Goal: Transaction & Acquisition: Purchase product/service

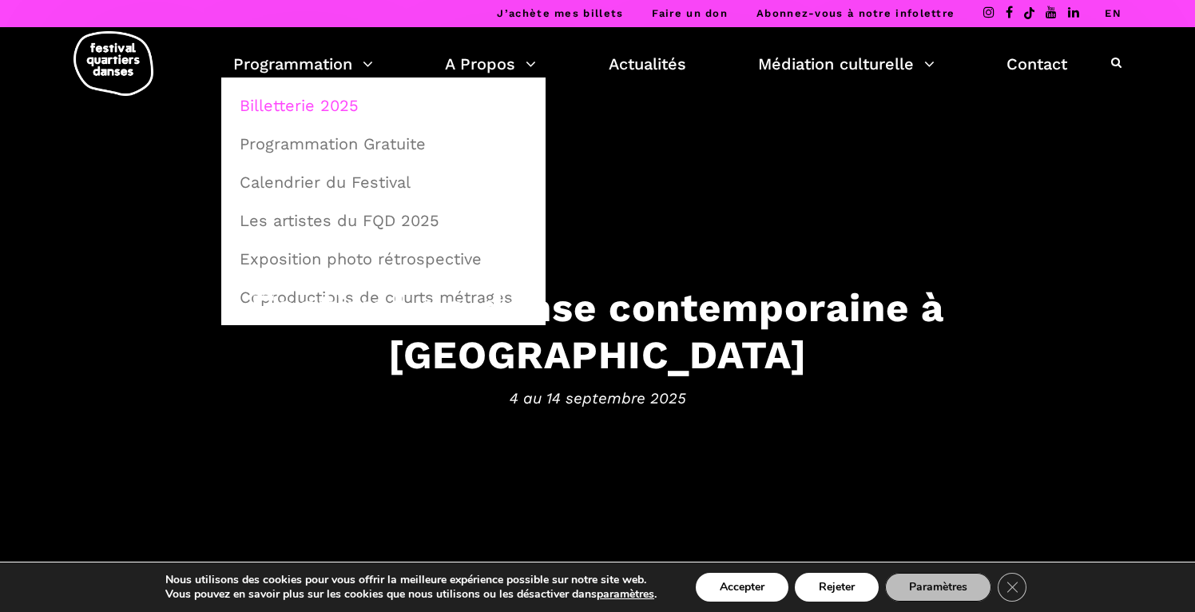
click at [312, 95] on link "Billetterie 2025" at bounding box center [383, 105] width 307 height 37
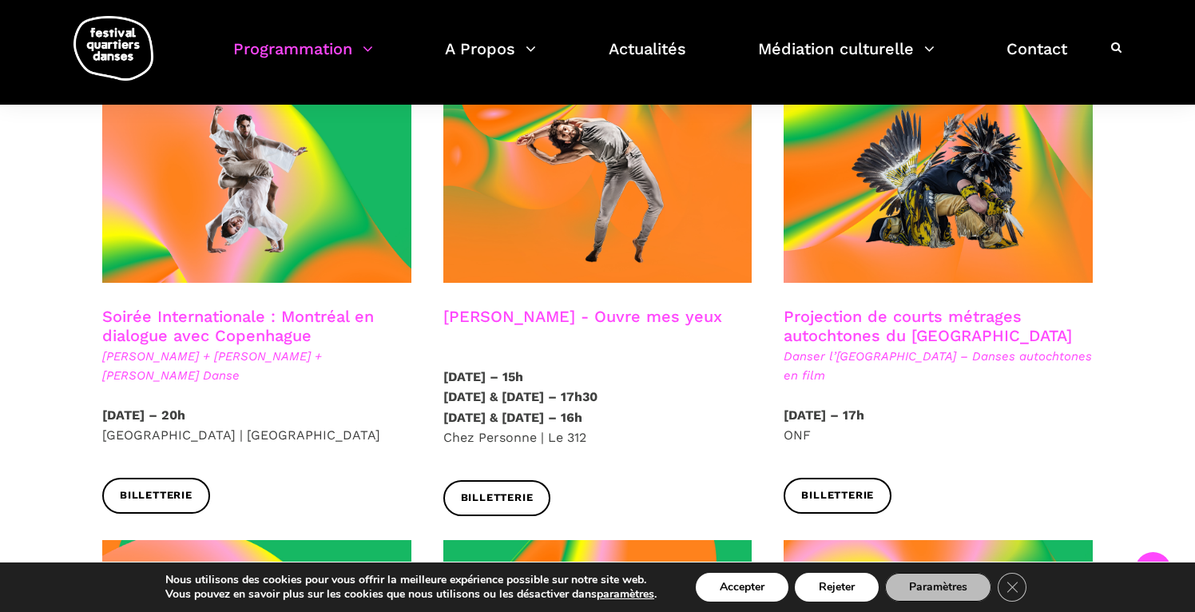
scroll to position [916, 0]
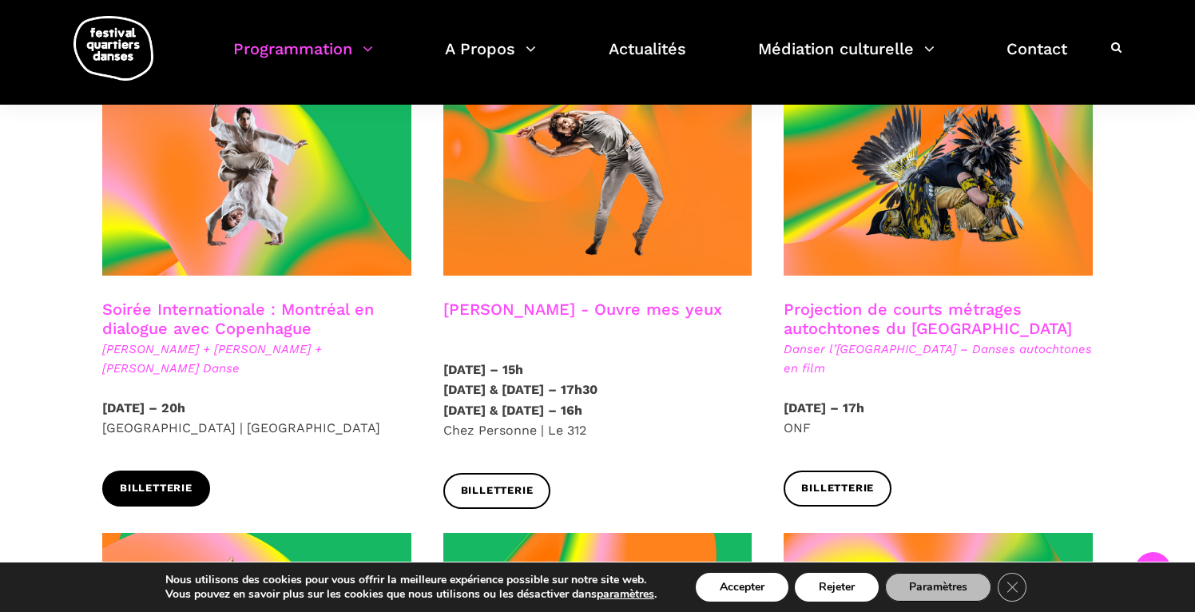
click at [185, 480] on span "Billetterie" at bounding box center [156, 488] width 73 height 17
click at [208, 301] on link "Soirée Internationale : Montréal en dialogue avec Copenhague" at bounding box center [238, 319] width 272 height 38
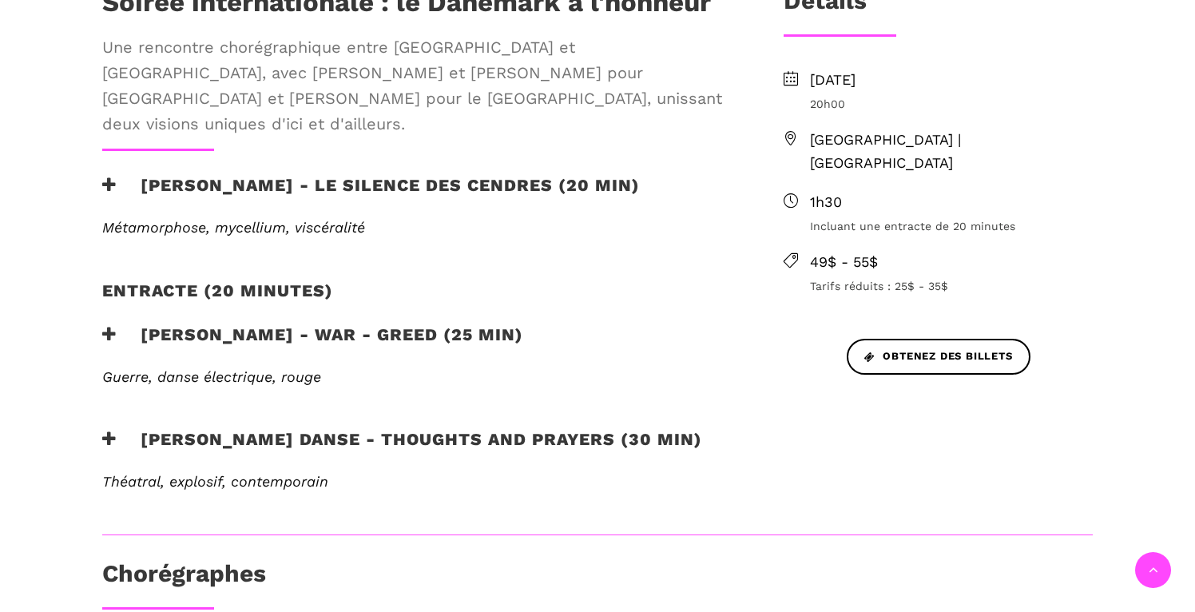
scroll to position [592, 0]
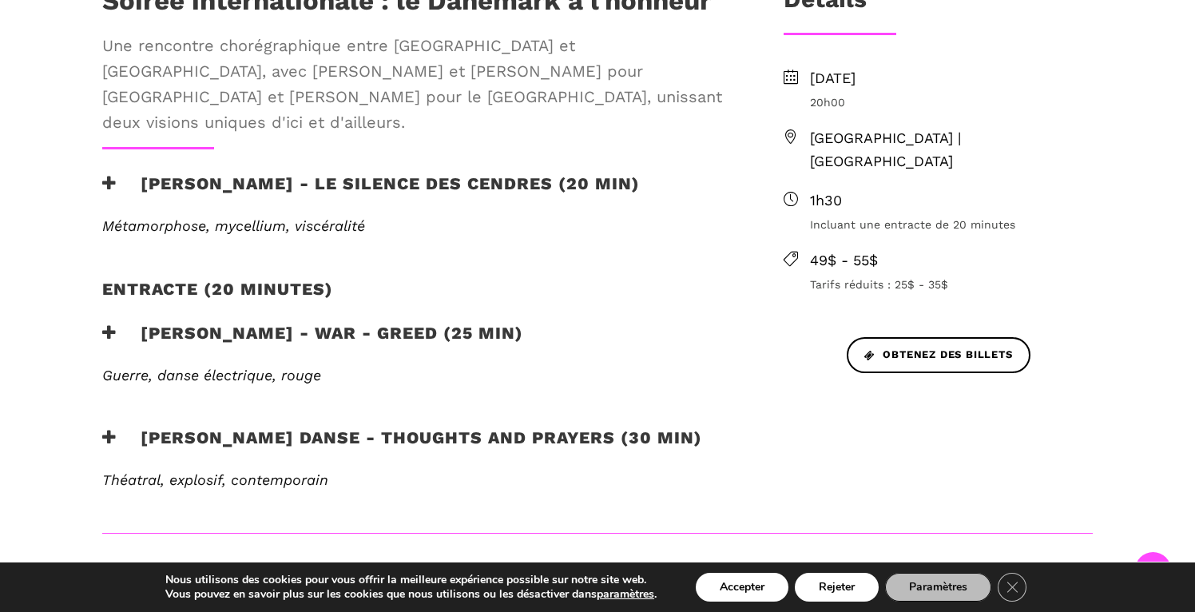
click at [340, 327] on h3 "Lene Boel - WAR - GREED (25 min)" at bounding box center [312, 343] width 421 height 40
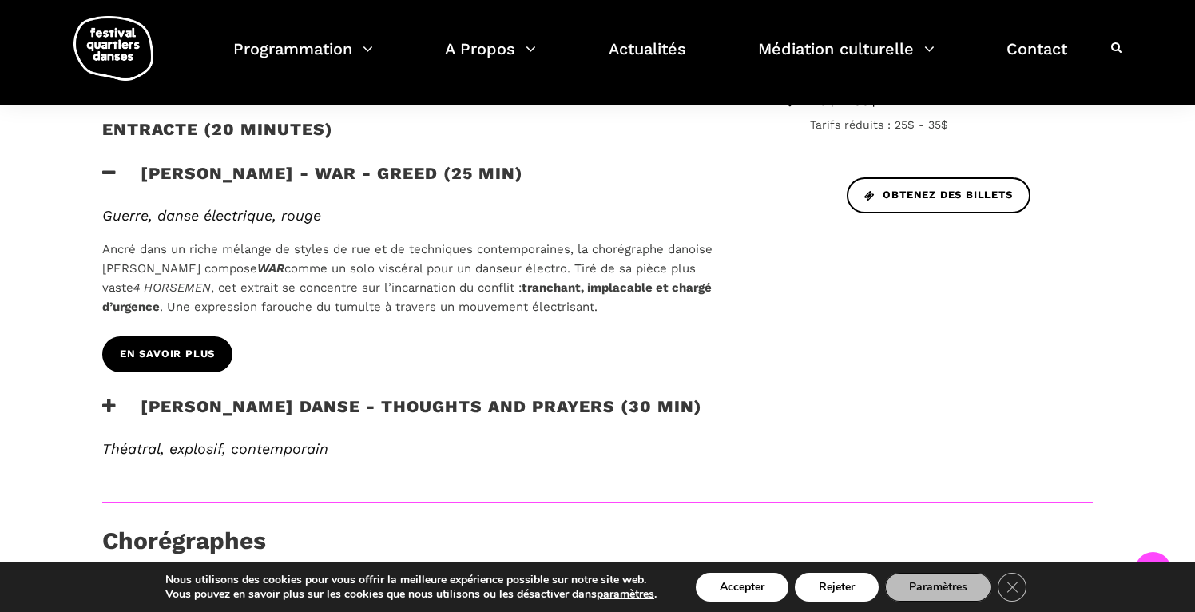
scroll to position [762, 0]
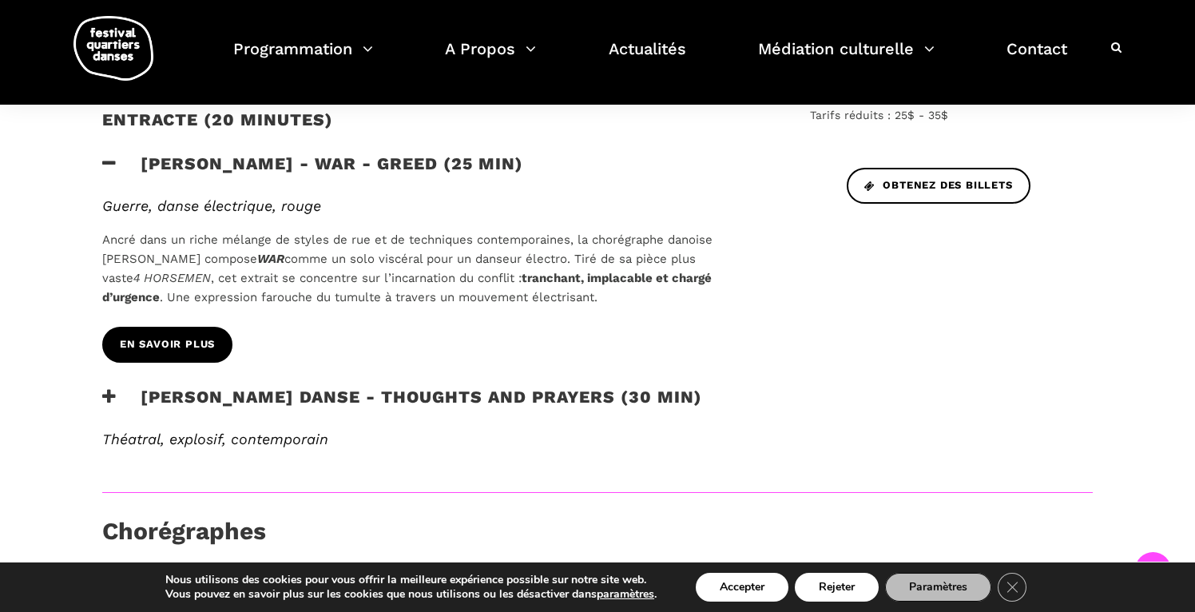
click at [165, 336] on span "En savoir plus" at bounding box center [167, 344] width 95 height 17
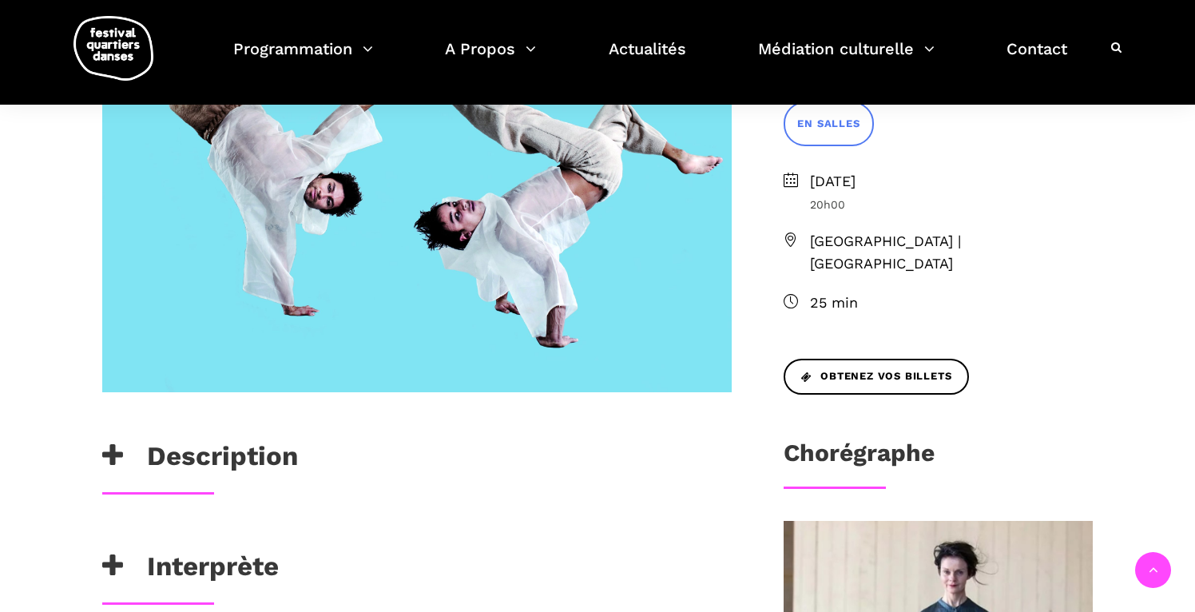
scroll to position [466, 0]
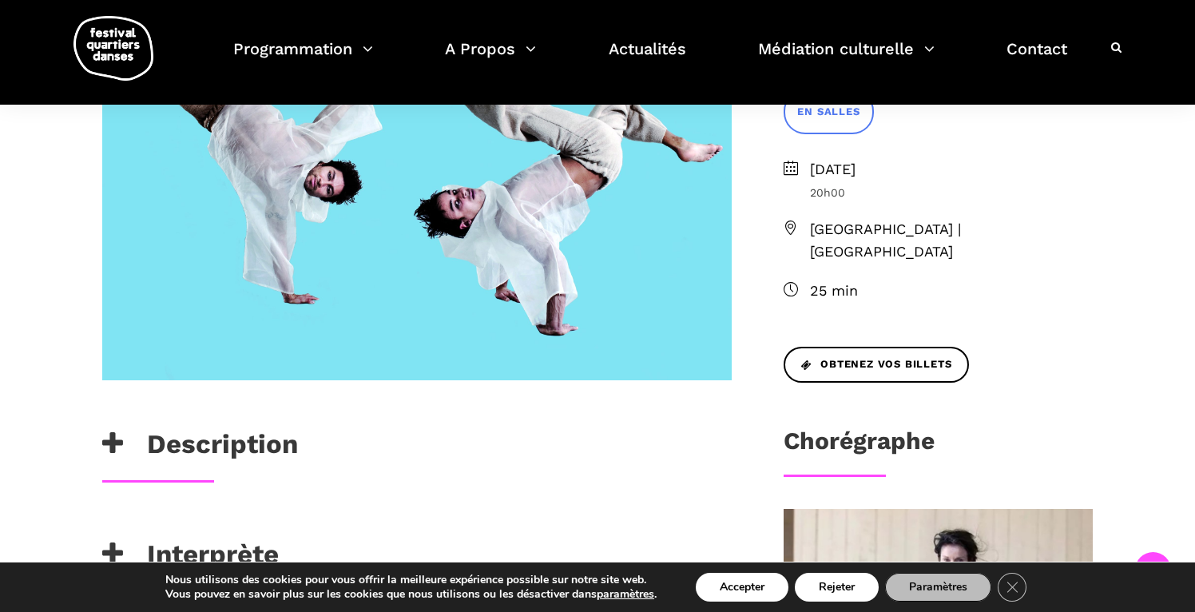
click at [169, 558] on h3 "Interprète" at bounding box center [190, 559] width 177 height 40
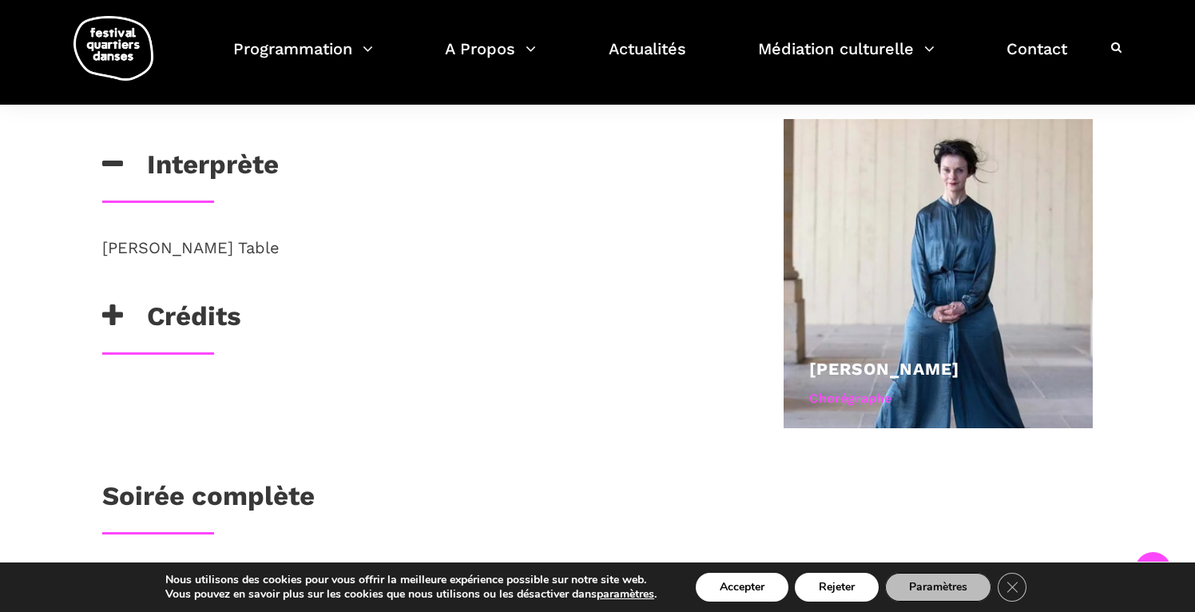
scroll to position [845, 0]
